Goal: Information Seeking & Learning: Learn about a topic

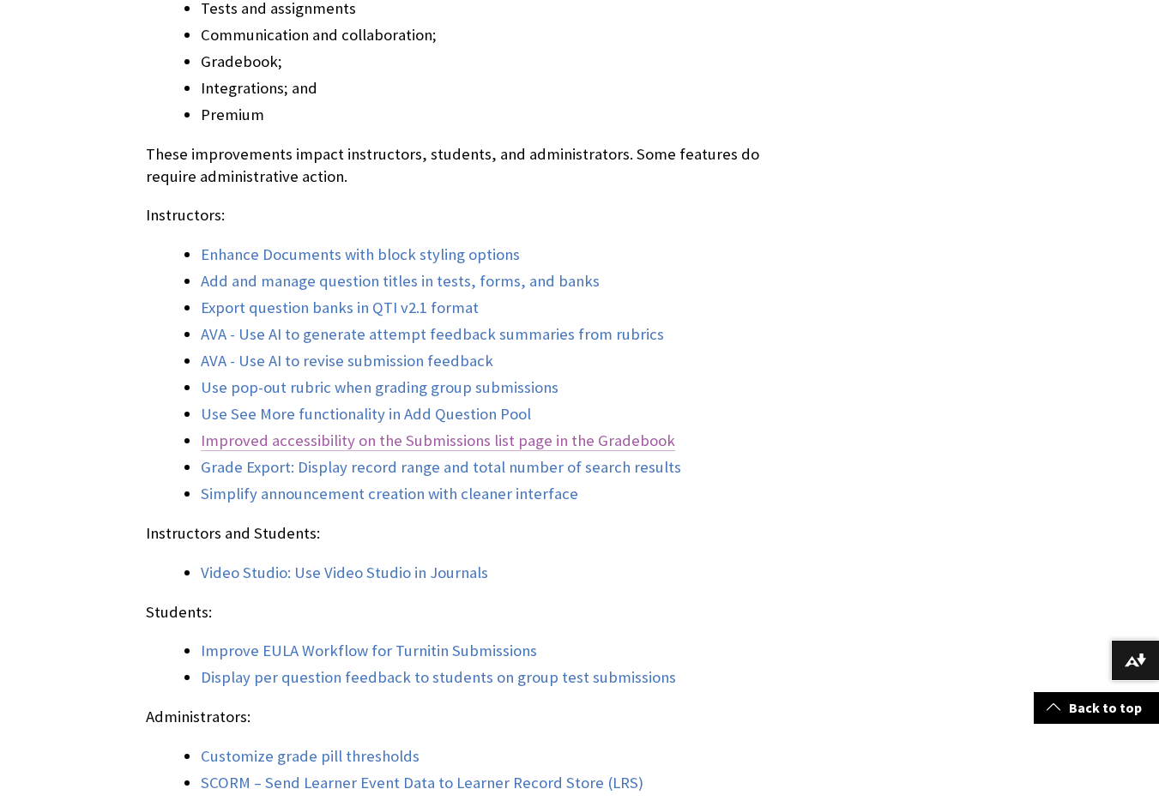
scroll to position [1630, 0]
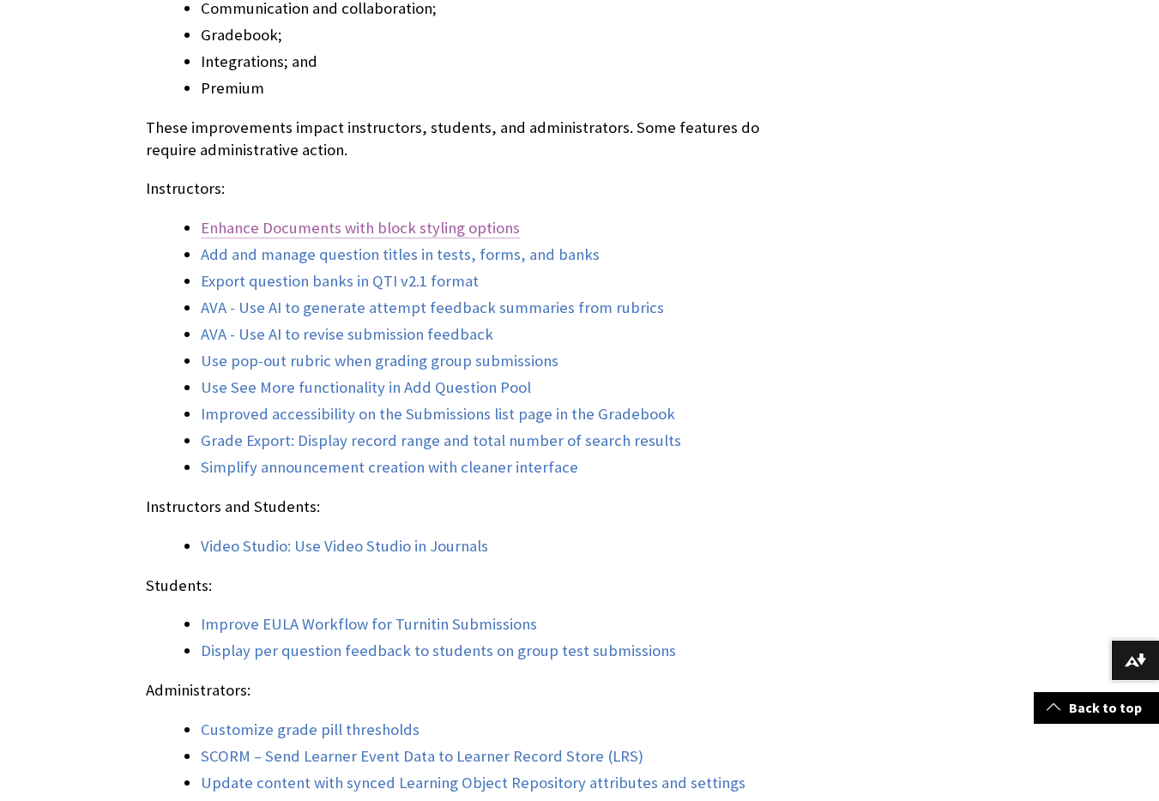
click at [362, 228] on link "Enhance Documents with block styling options" at bounding box center [360, 228] width 319 height 21
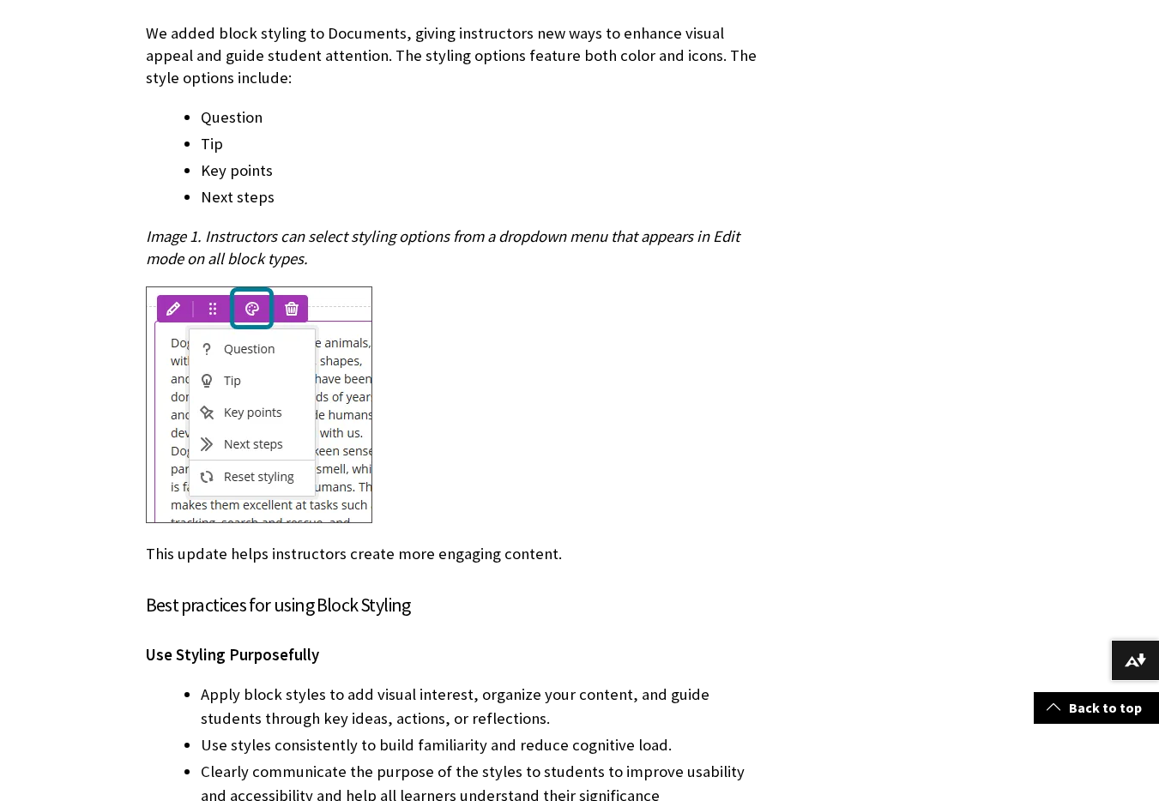
scroll to position [2850, 0]
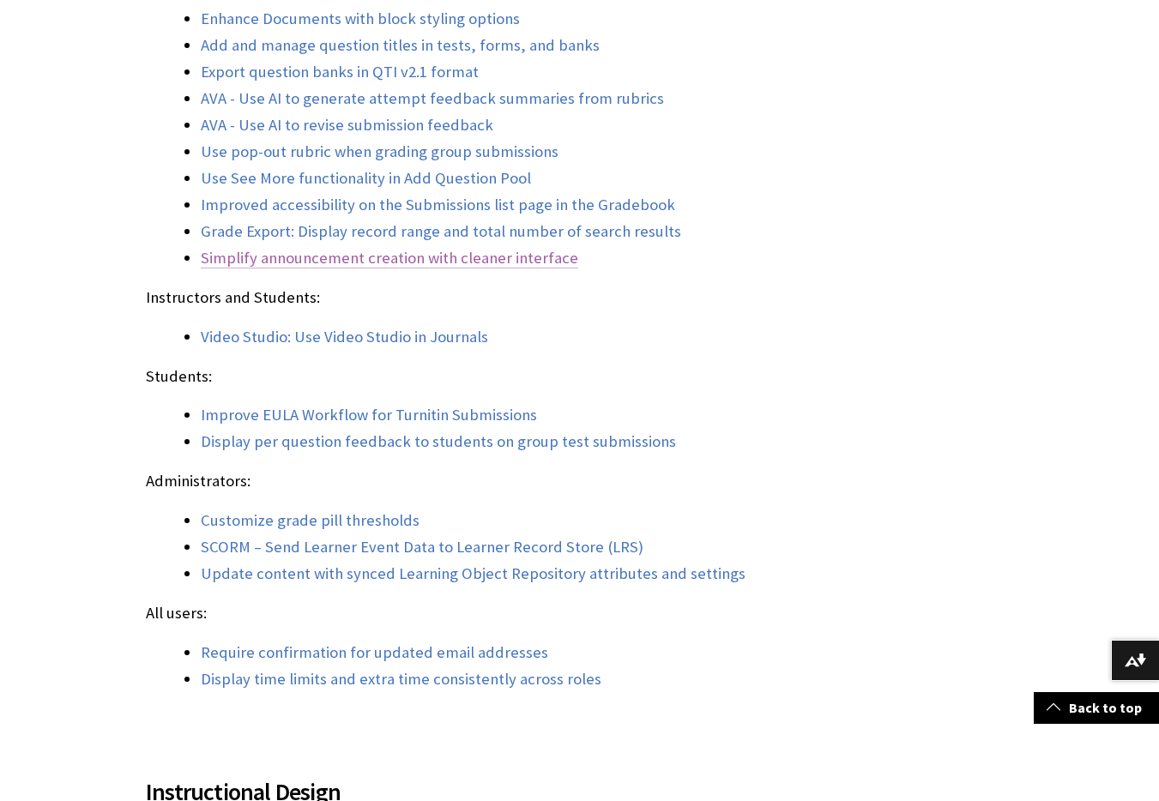
scroll to position [1887, 0]
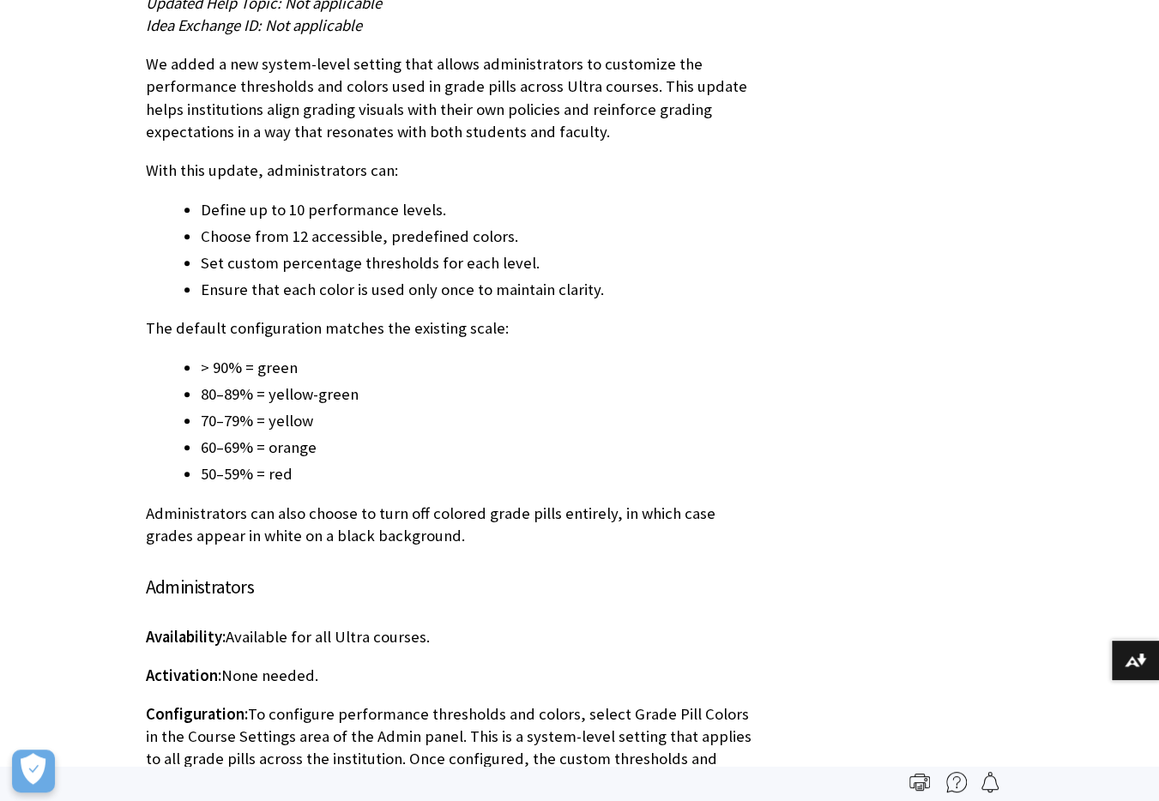
scroll to position [1783, 0]
